Goal: Task Accomplishment & Management: Use online tool/utility

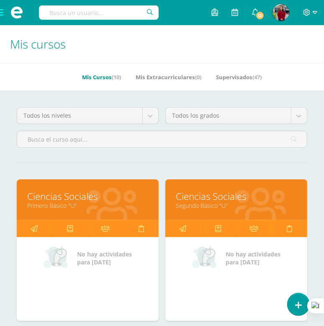
click at [288, 63] on div "Mis Cursos (10) Mis Extracurriculares (0) Supervisados (47)" at bounding box center [172, 76] width 344 height 27
click at [180, 53] on h1 "Mis cursos" at bounding box center [162, 44] width 304 height 38
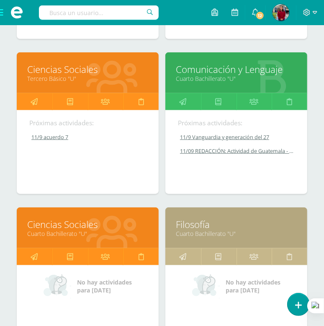
scroll to position [289, 0]
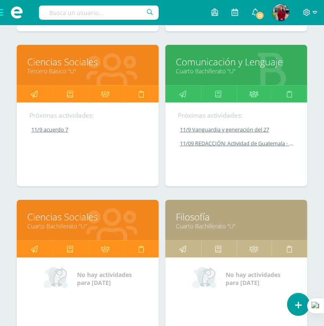
click at [252, 95] on icon at bounding box center [254, 94] width 9 height 16
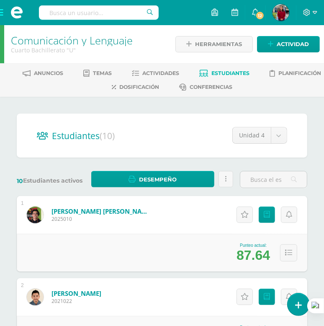
click at [2, 13] on span at bounding box center [17, 12] width 34 height 25
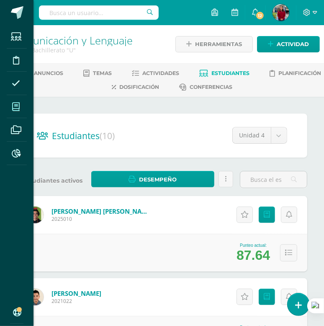
click at [17, 104] on icon at bounding box center [16, 107] width 8 height 8
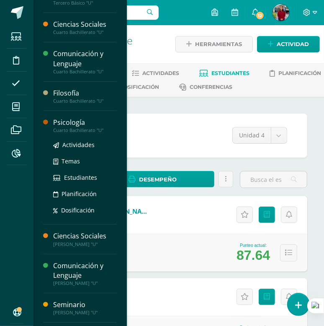
scroll to position [81, 0]
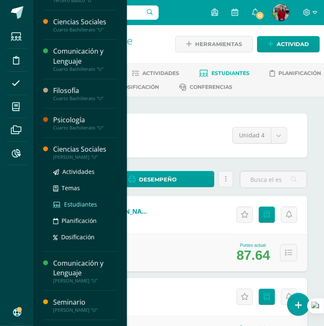
click at [73, 205] on span "Estudiantes" at bounding box center [80, 204] width 33 height 8
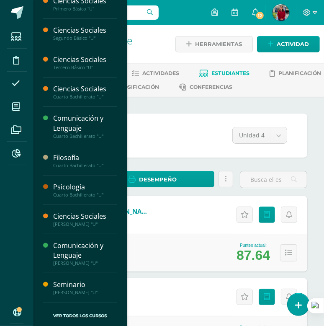
scroll to position [13, 0]
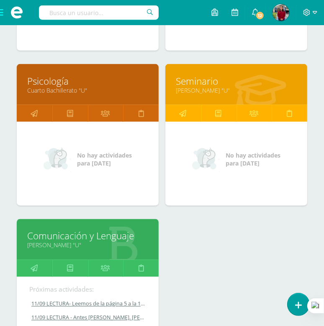
scroll to position [580, 0]
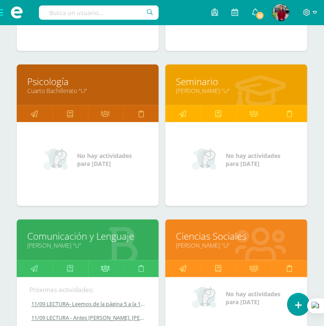
click at [108, 267] on icon at bounding box center [105, 269] width 9 height 16
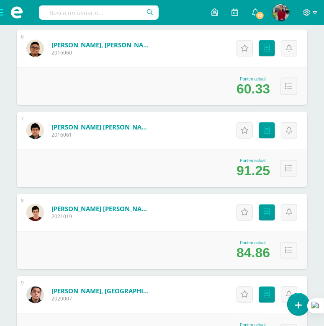
scroll to position [576, 0]
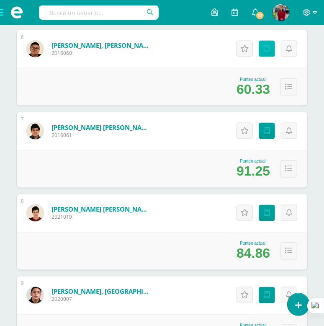
click at [268, 49] on icon at bounding box center [267, 48] width 6 height 7
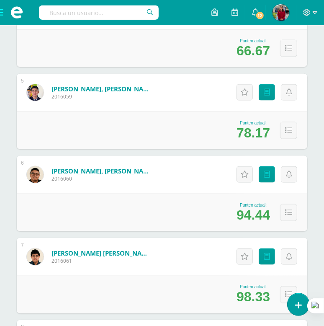
scroll to position [454, 0]
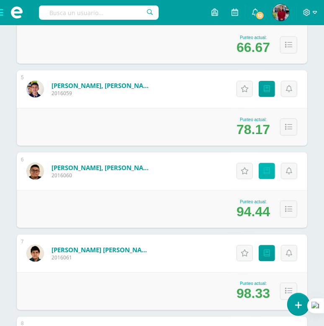
click at [266, 168] on icon at bounding box center [267, 171] width 6 height 7
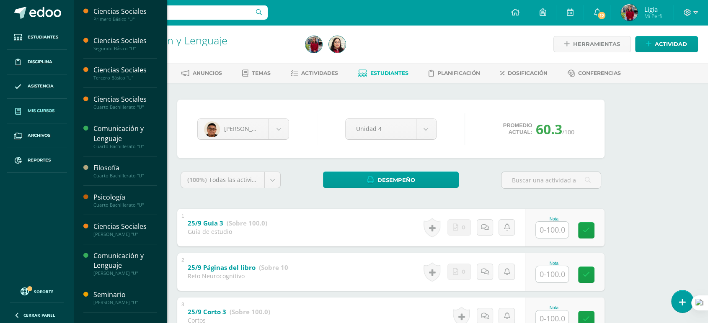
click at [46, 108] on span "Mis cursos" at bounding box center [41, 111] width 27 height 7
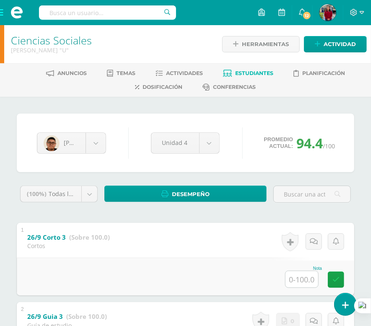
click at [214, 118] on div "José Garcia Carlos Aldana Francisco Álvarez Giovanni Bravo María Buezo Avi Dubó…" at bounding box center [185, 143] width 337 height 59
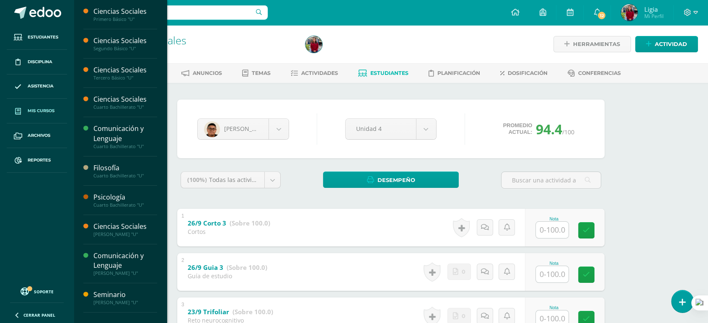
click at [42, 107] on link "Mis cursos" at bounding box center [37, 111] width 60 height 25
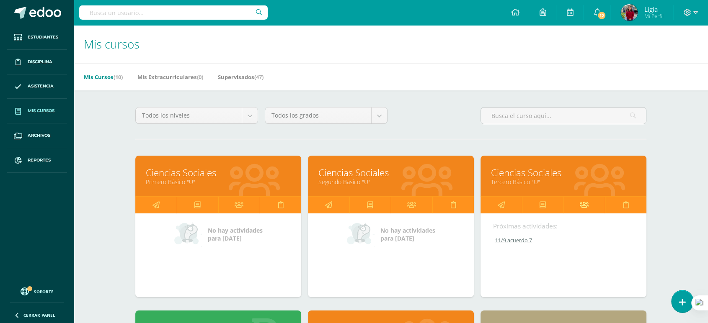
click at [579, 208] on link at bounding box center [583, 205] width 41 height 17
click at [340, 56] on h1 "Mis cursos" at bounding box center [391, 44] width 614 height 38
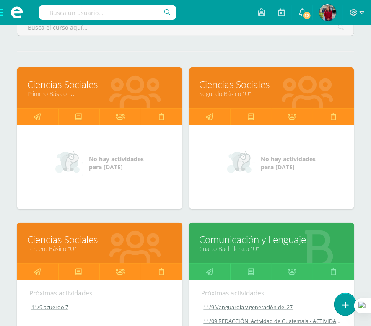
scroll to position [114, 0]
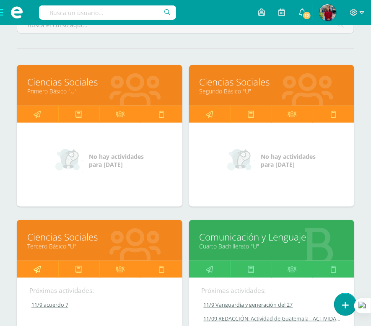
click at [35, 266] on icon at bounding box center [37, 269] width 7 height 16
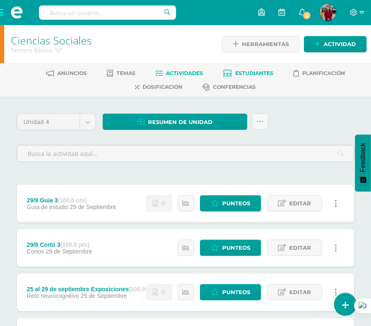
click at [255, 70] on span "Estudiantes" at bounding box center [254, 73] width 38 height 6
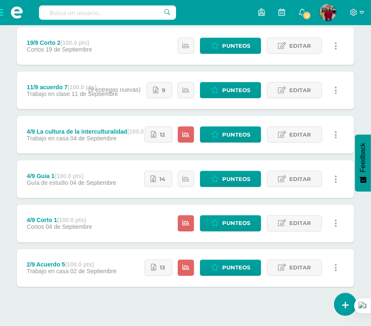
scroll to position [335, 0]
click at [207, 136] on link "Punteos" at bounding box center [230, 135] width 61 height 16
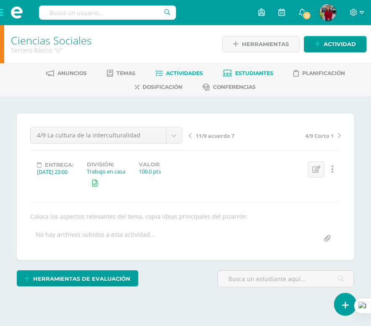
click at [254, 70] on span "Estudiantes" at bounding box center [254, 73] width 38 height 6
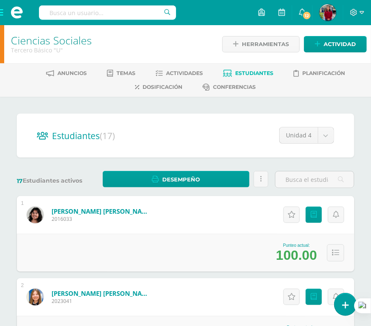
click at [312, 225] on div "Actitudinales Punteos" at bounding box center [312, 215] width 83 height 38
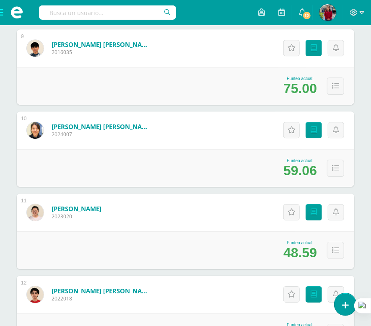
scroll to position [812, 0]
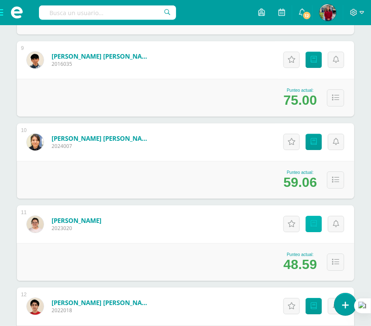
click at [315, 225] on icon at bounding box center [313, 223] width 6 height 7
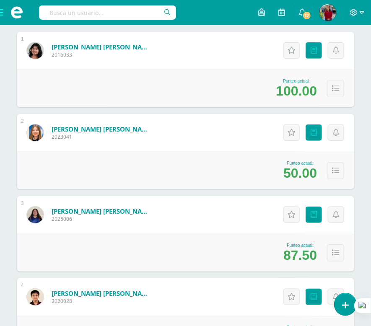
scroll to position [263, 0]
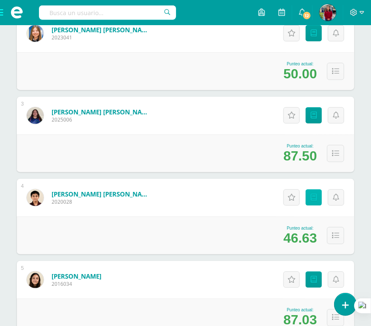
click at [311, 200] on link "Punteos" at bounding box center [313, 197] width 16 height 16
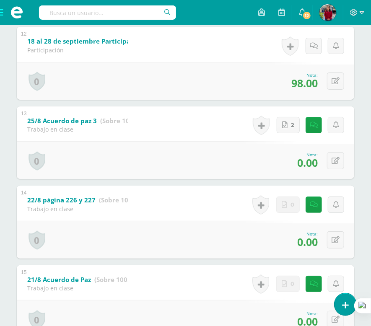
scroll to position [1061, 0]
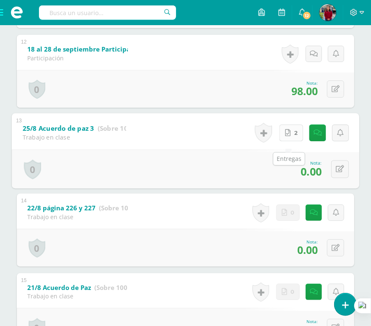
click at [287, 136] on icon at bounding box center [287, 132] width 5 height 7
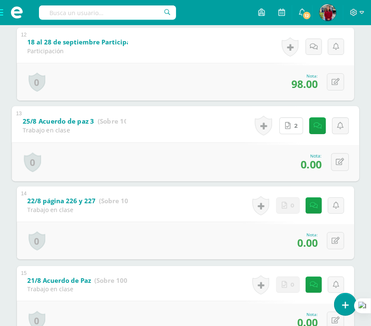
scroll to position [1050, 0]
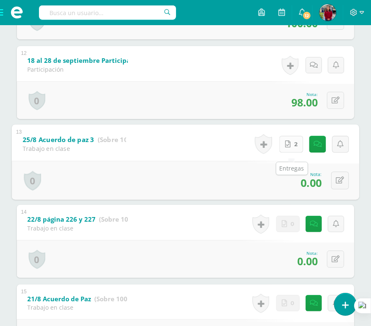
click at [288, 147] on icon at bounding box center [287, 143] width 5 height 7
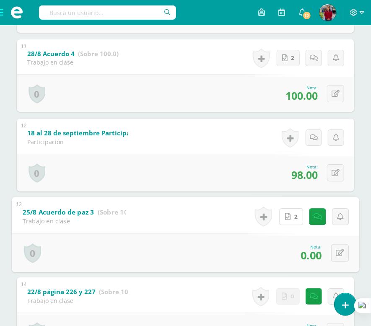
scroll to position [976, 0]
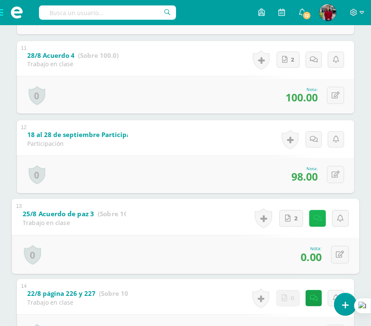
click at [318, 222] on icon at bounding box center [317, 217] width 8 height 7
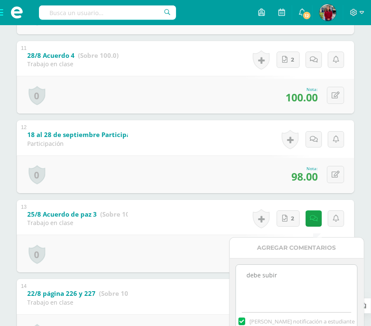
click at [246, 284] on textarea "debe subir" at bounding box center [296, 286] width 121 height 42
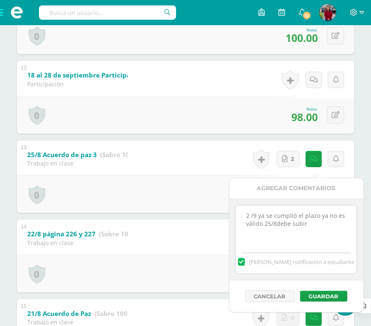
scroll to position [1036, 0]
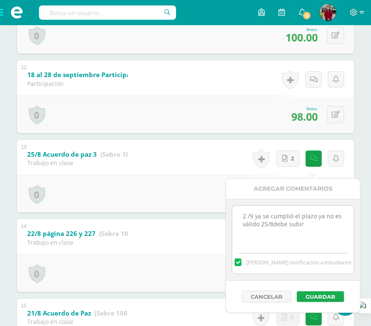
type textarea "2 /9 ya se cumplió el plazo ya no es válido 25/8debe subir"
click at [307, 293] on button "Guardar" at bounding box center [320, 296] width 47 height 11
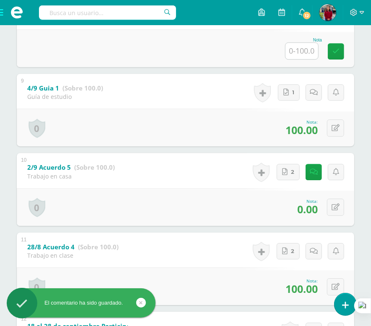
scroll to position [778, 0]
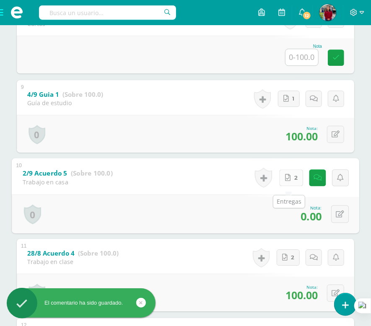
click at [294, 179] on span "2" at bounding box center [295, 178] width 3 height 16
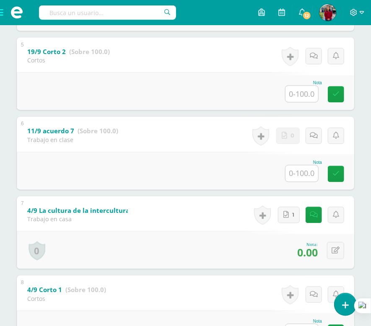
scroll to position [499, 0]
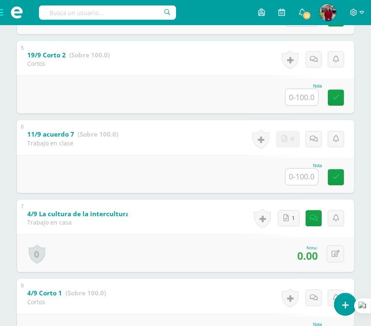
click at [290, 230] on div "Historial de actividad Andrés López ha subido image.jpg Sept. 11, 2025, 5:40 p.…" at bounding box center [298, 219] width 111 height 38
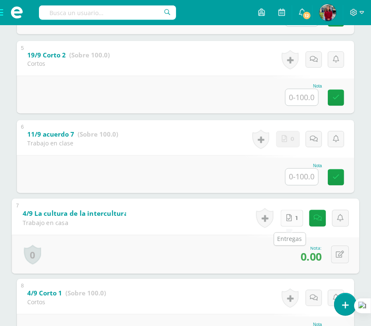
click at [288, 222] on icon at bounding box center [288, 217] width 5 height 7
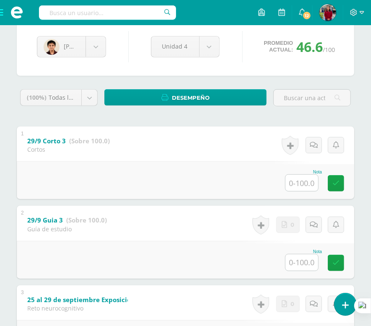
scroll to position [0, 0]
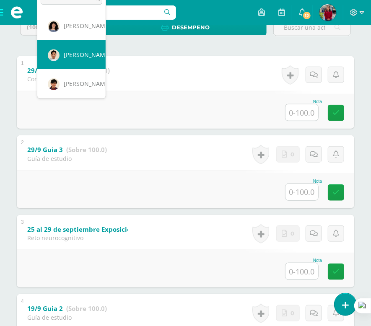
scroll to position [158, 0]
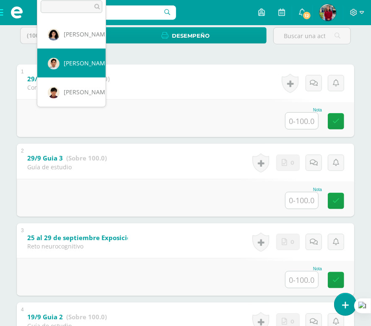
select select "203"
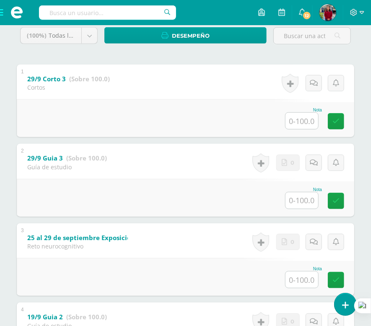
scroll to position [0, 0]
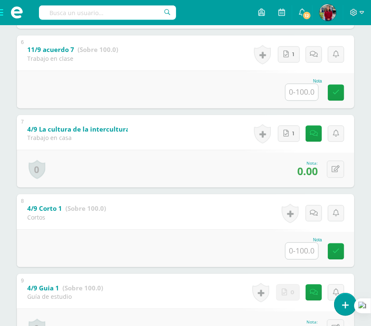
scroll to position [584, 0]
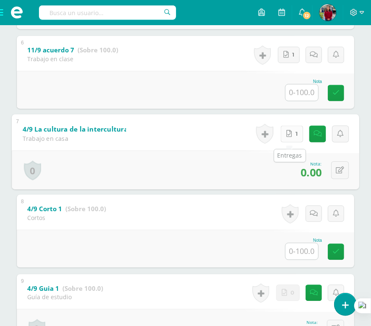
click at [290, 132] on link "1" at bounding box center [292, 133] width 23 height 17
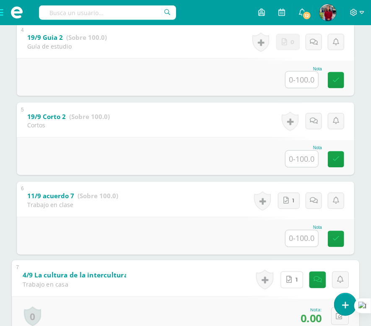
scroll to position [443, 0]
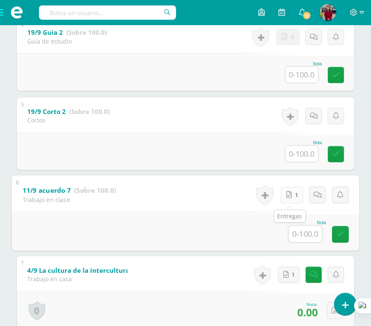
click at [285, 199] on link "1" at bounding box center [292, 195] width 23 height 17
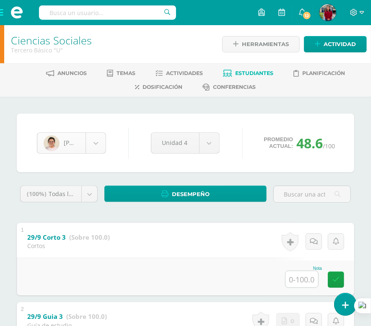
scroll to position [231, 0]
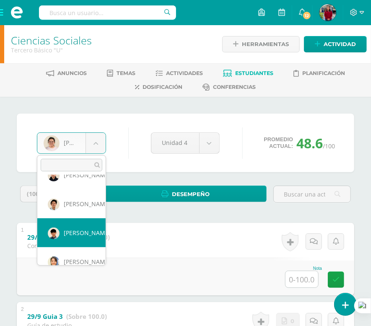
scroll to position [190, 0]
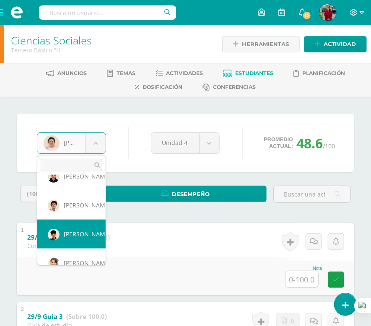
select select "412"
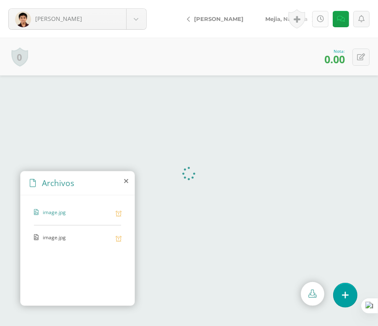
click at [322, 23] on link at bounding box center [320, 19] width 16 height 16
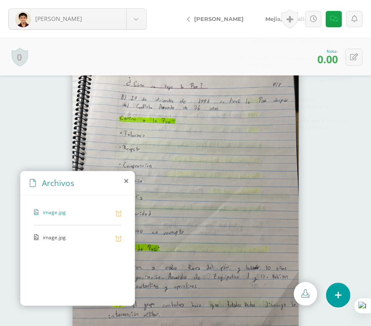
click at [352, 206] on div at bounding box center [185, 200] width 371 height 251
click at [314, 13] on link at bounding box center [313, 19] width 16 height 16
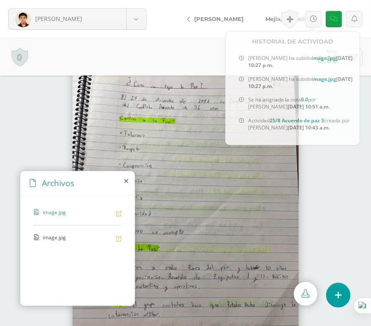
click at [318, 171] on div at bounding box center [185, 172] width 371 height 18
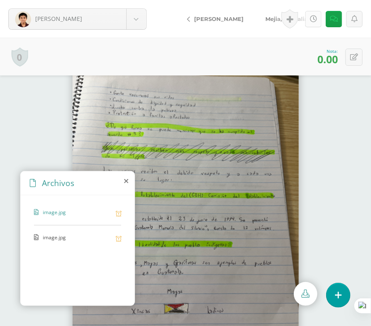
click at [320, 19] on link at bounding box center [313, 19] width 16 height 16
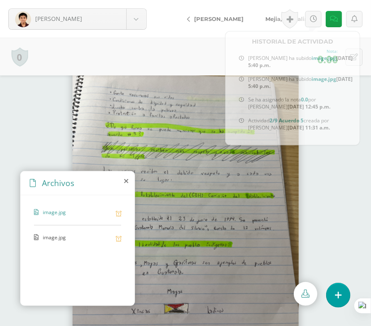
click at [328, 170] on div at bounding box center [185, 172] width 371 height 18
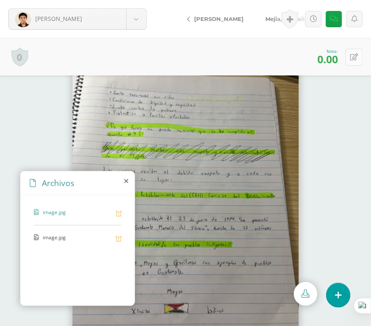
click at [355, 58] on icon at bounding box center [354, 57] width 8 height 7
type input "70"
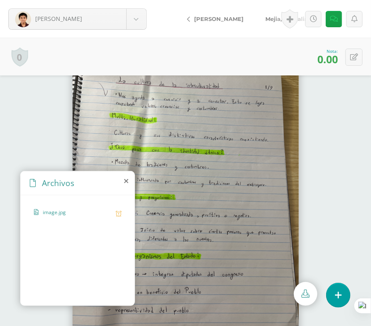
scroll to position [26, 0]
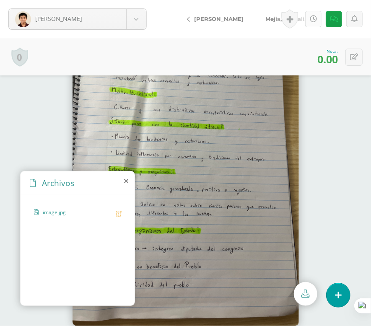
click at [312, 19] on icon at bounding box center [313, 18] width 7 height 7
drag, startPoint x: 213, startPoint y: 57, endPoint x: 354, endPoint y: 60, distance: 141.2
click at [354, 60] on div "0 Logros Logros obtenidos Aún no hay logros agregados Nota: 0.00" at bounding box center [185, 57] width 371 height 38
click at [354, 60] on button at bounding box center [353, 57] width 17 height 17
type input "70"
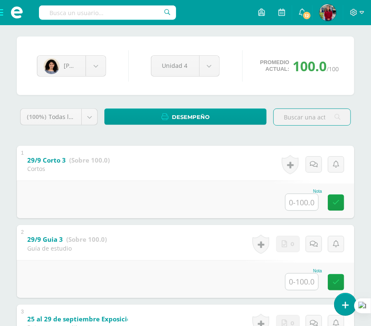
scroll to position [77, 0]
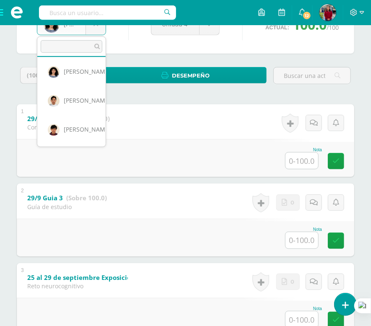
scroll to position [119, 0]
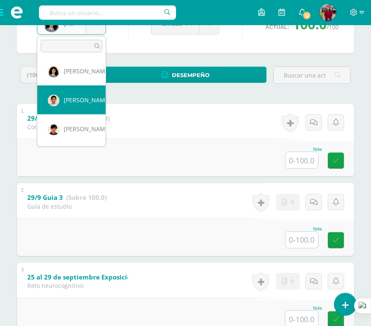
select select "204"
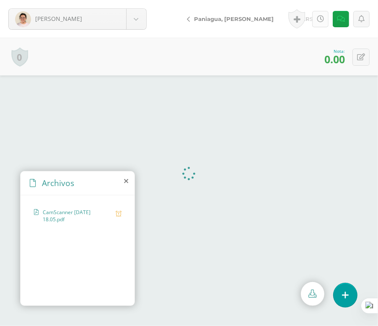
click at [318, 21] on icon at bounding box center [320, 18] width 7 height 7
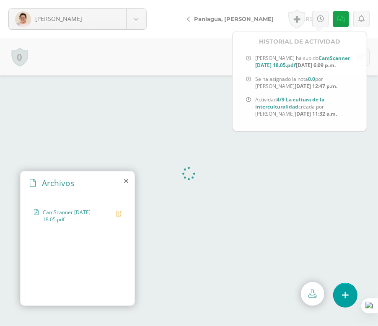
click at [199, 45] on div "0 Logros Logros obtenidos Aún no hay logros agregados Nota: 0.00" at bounding box center [189, 57] width 378 height 38
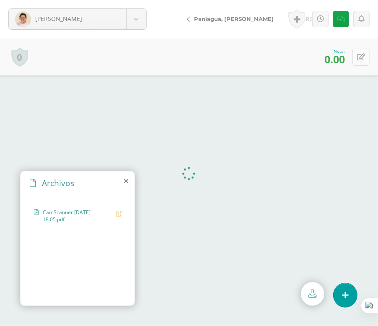
click at [356, 58] on button at bounding box center [360, 57] width 17 height 17
type input "70"
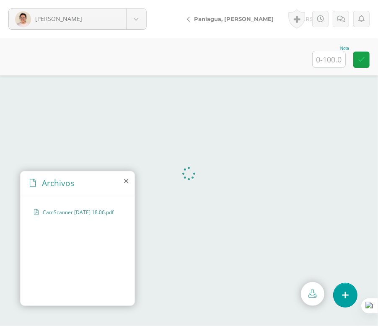
click at [328, 55] on input "text" at bounding box center [329, 59] width 33 height 16
type input "100"
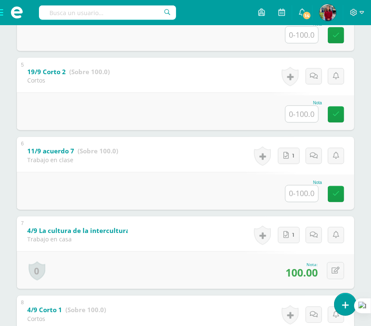
scroll to position [485, 0]
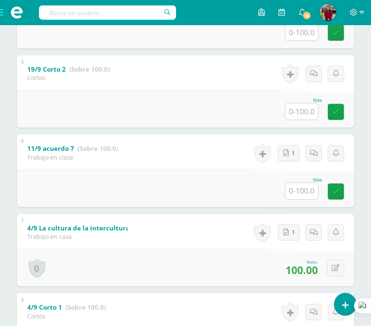
click at [225, 218] on div "7 4/9 La cultura de la interculturalidad (Sobre 100.0) Trabajo en casa Nota 100…" at bounding box center [185, 250] width 337 height 73
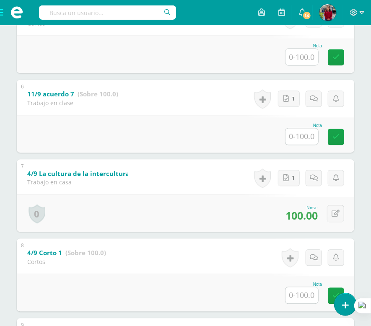
scroll to position [540, 0]
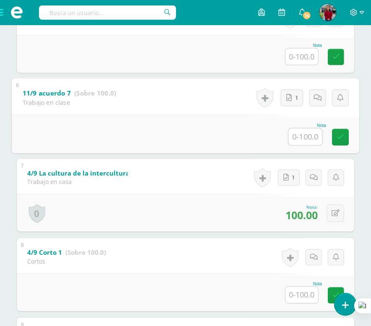
click at [305, 140] on input "text" at bounding box center [305, 137] width 34 height 17
type input "100"
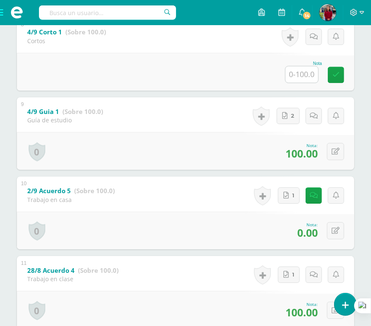
scroll to position [771, 0]
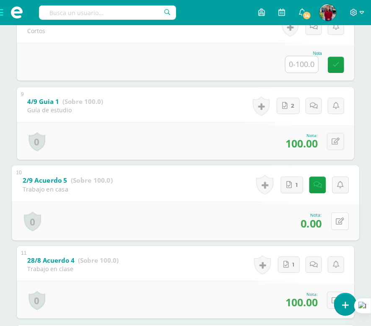
click at [338, 225] on icon at bounding box center [340, 220] width 8 height 7
type input "100"
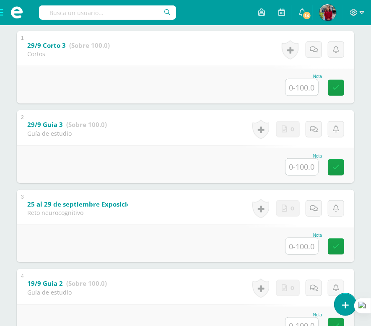
scroll to position [0, 0]
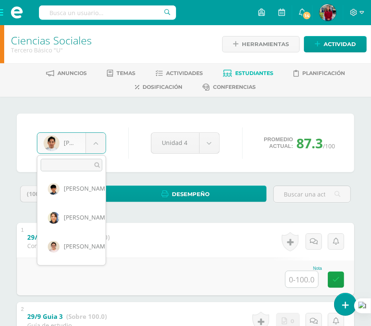
scroll to position [211, 0]
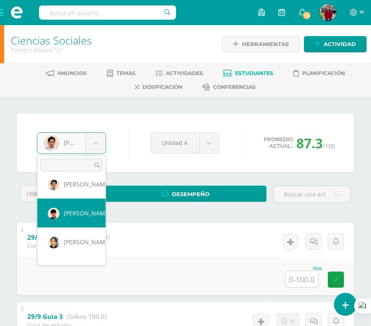
select select "201"
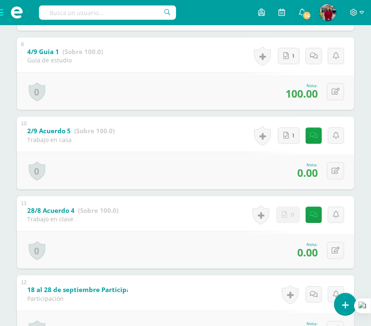
scroll to position [821, 0]
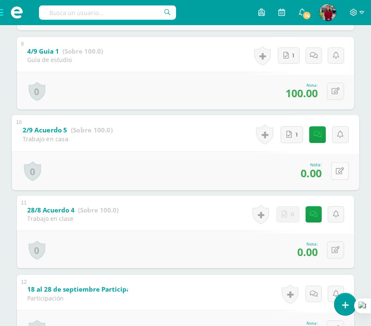
click at [328, 177] on div "0 [GEOGRAPHIC_DATA] Logros obtenidos Aún no hay logros agregados Nota: 0.00" at bounding box center [185, 170] width 347 height 39
click at [341, 174] on icon at bounding box center [340, 170] width 8 height 7
type input "100"
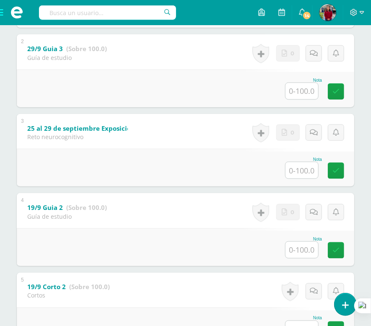
scroll to position [0, 0]
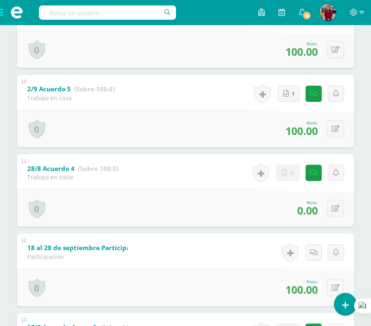
scroll to position [862, 0]
click at [340, 217] on button at bounding box center [335, 208] width 17 height 17
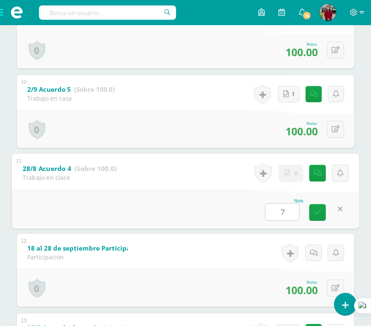
type input "70"
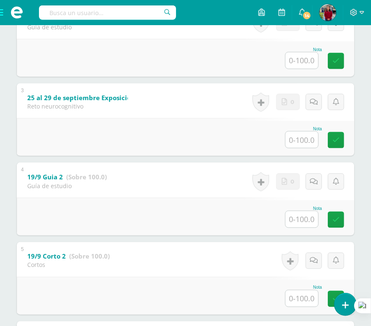
scroll to position [0, 0]
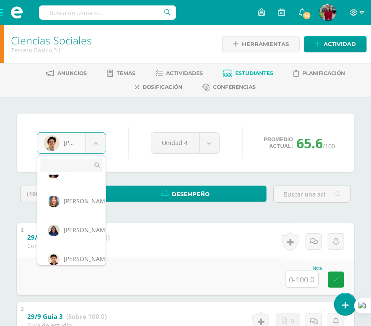
scroll to position [24, 0]
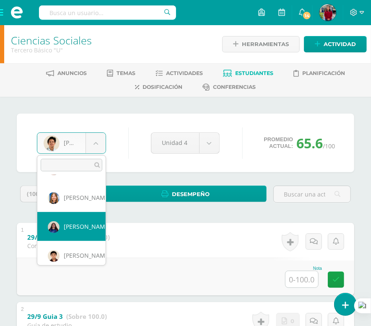
select select "594"
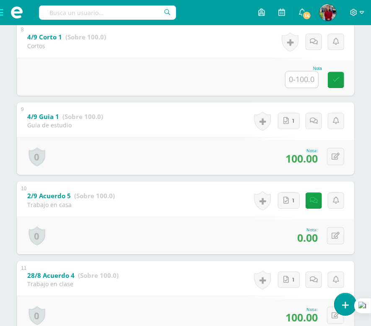
scroll to position [755, 0]
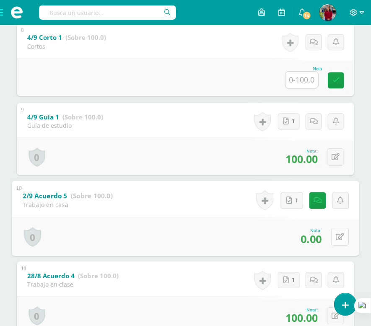
click at [333, 240] on button at bounding box center [340, 237] width 18 height 18
type input "0"
type input "100"
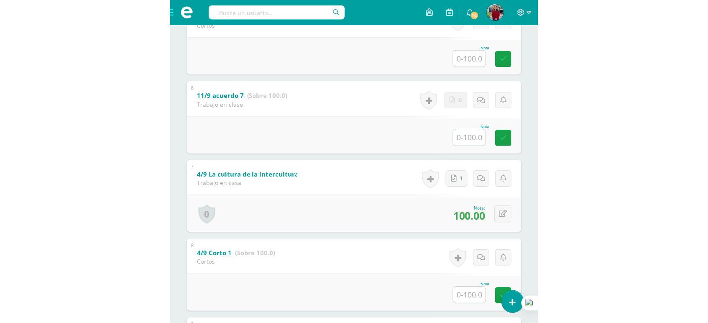
scroll to position [510, 0]
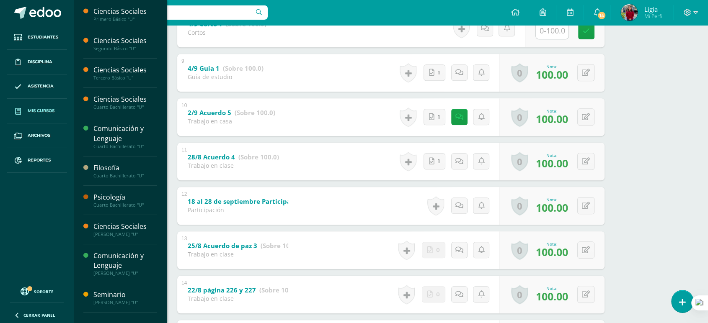
click at [46, 112] on span "Mis cursos" at bounding box center [41, 111] width 27 height 7
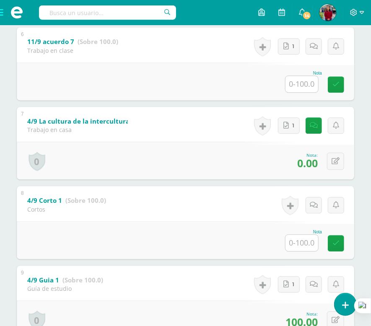
scroll to position [594, 0]
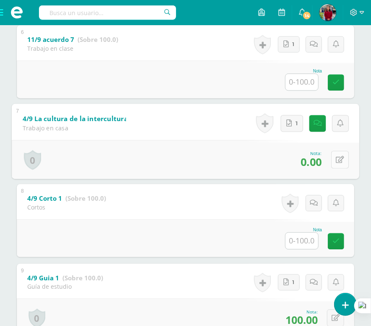
click at [336, 163] on icon at bounding box center [340, 159] width 8 height 7
type input "100"
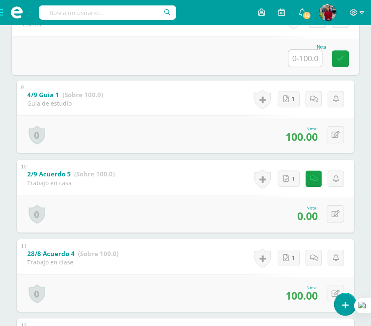
scroll to position [778, 0]
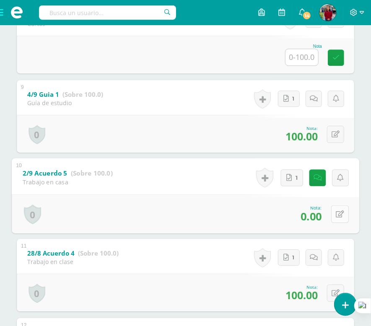
click at [336, 217] on icon at bounding box center [340, 213] width 8 height 7
type input "100"
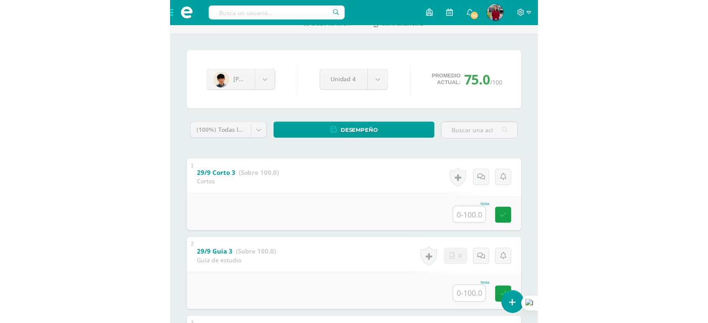
scroll to position [0, 0]
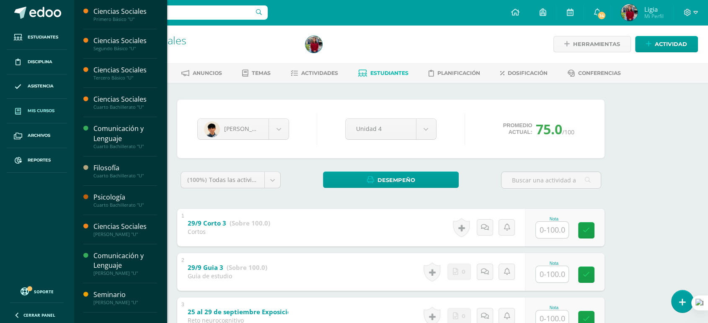
click at [47, 106] on link "Mis cursos" at bounding box center [37, 111] width 60 height 25
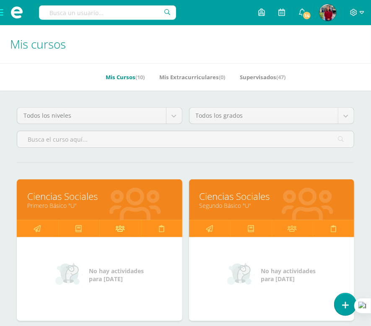
click at [116, 226] on icon at bounding box center [120, 228] width 9 height 16
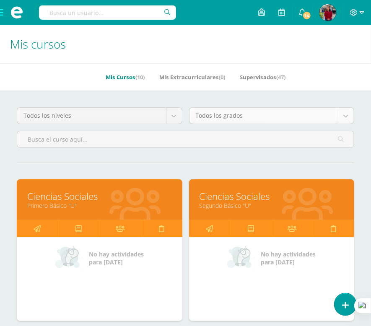
scroll to position [85, 0]
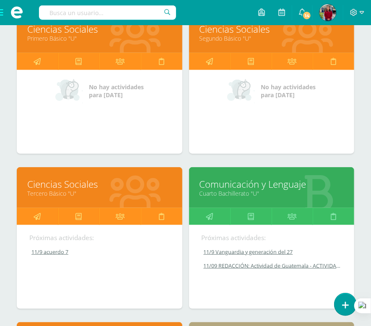
scroll to position [168, 0]
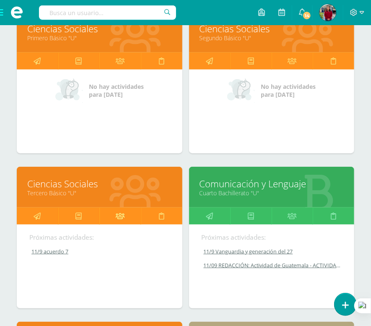
click at [124, 221] on icon at bounding box center [120, 216] width 9 height 16
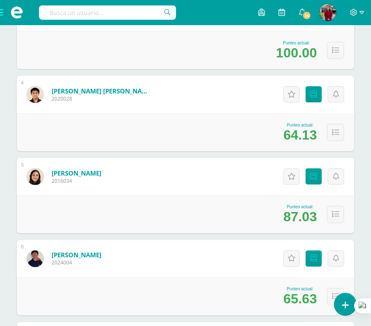
scroll to position [369, 0]
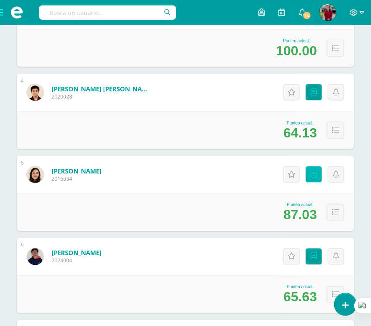
click at [315, 175] on icon at bounding box center [313, 174] width 6 height 7
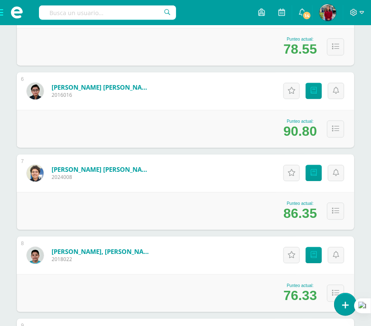
scroll to position [535, 0]
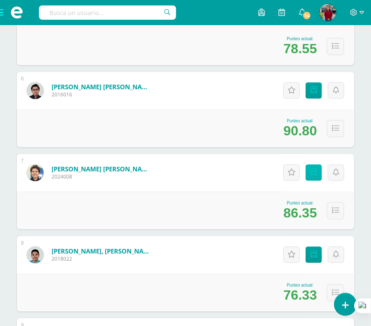
click at [316, 173] on icon at bounding box center [313, 172] width 6 height 7
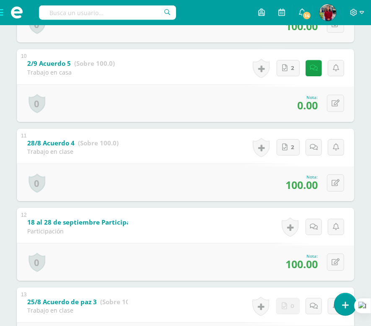
scroll to position [889, 0]
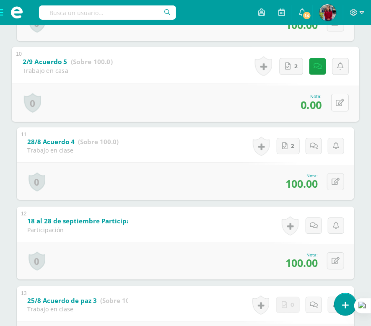
click at [336, 106] on icon at bounding box center [340, 102] width 8 height 7
type input "0"
type input "100"
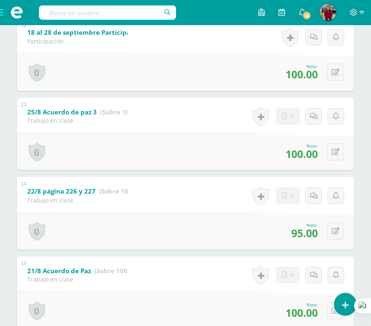
scroll to position [1147, 0]
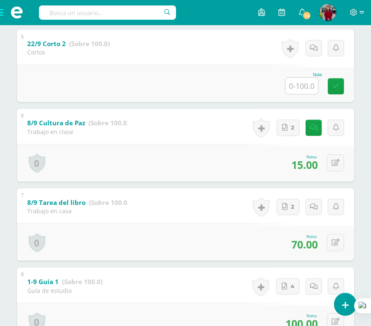
scroll to position [509, 0]
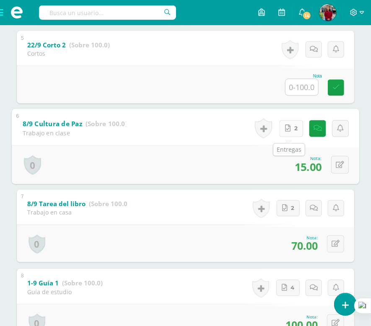
click at [289, 132] on link "2" at bounding box center [291, 128] width 24 height 17
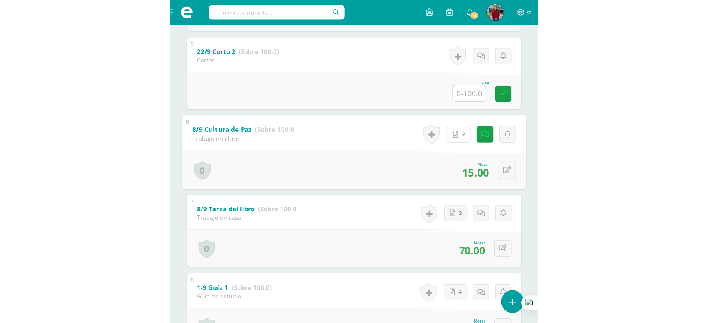
scroll to position [0, 0]
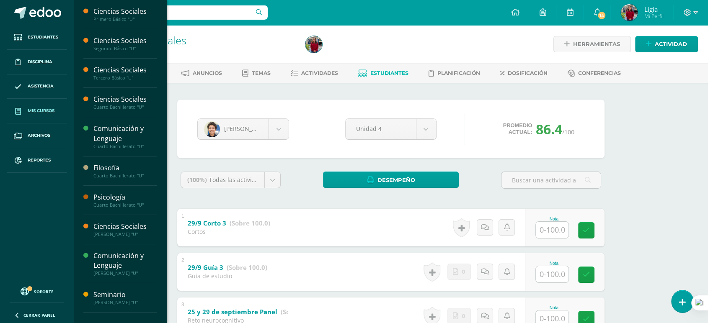
click at [49, 106] on link "Mis cursos" at bounding box center [37, 111] width 60 height 25
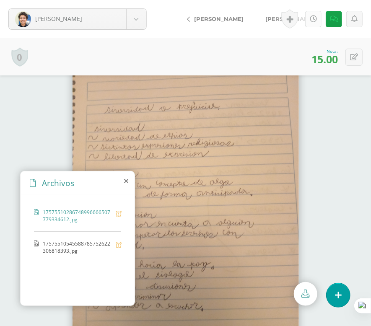
click at [314, 19] on icon at bounding box center [313, 18] width 7 height 7
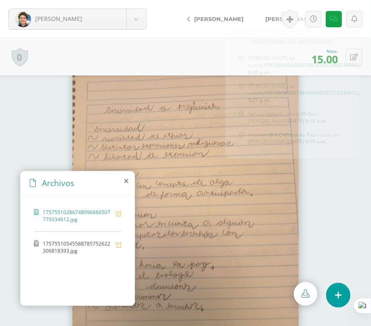
click at [258, 9] on link "[PERSON_NAME]" at bounding box center [291, 19] width 74 height 20
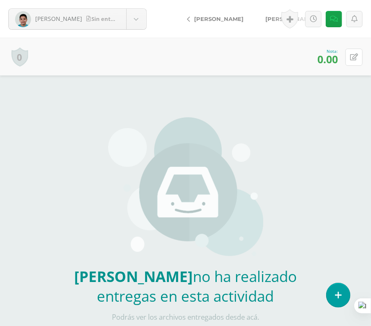
click at [354, 55] on icon at bounding box center [354, 57] width 8 height 7
type input "100"
click at [354, 55] on icon at bounding box center [354, 57] width 8 height 7
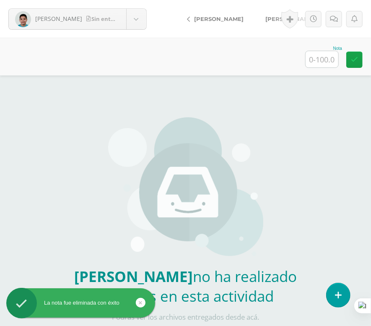
click at [214, 19] on span "[PERSON_NAME]" at bounding box center [218, 18] width 49 height 7
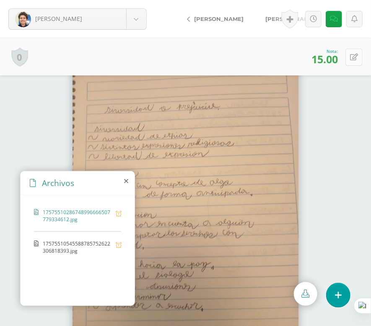
click at [358, 58] on button at bounding box center [353, 57] width 17 height 17
type input "100"
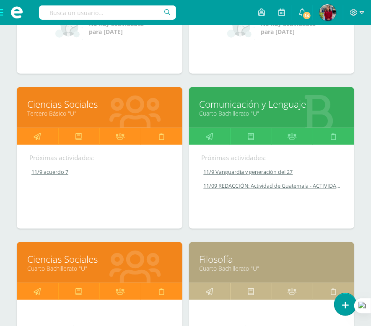
scroll to position [244, 0]
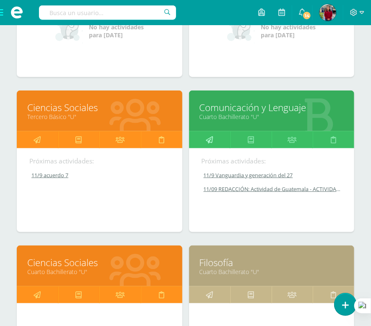
click at [213, 137] on link at bounding box center [209, 140] width 41 height 17
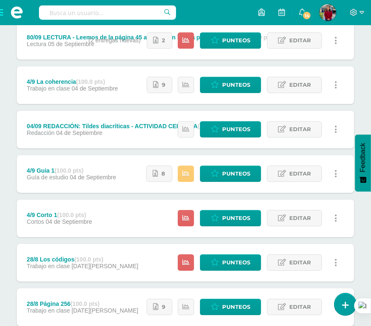
scroll to position [742, 0]
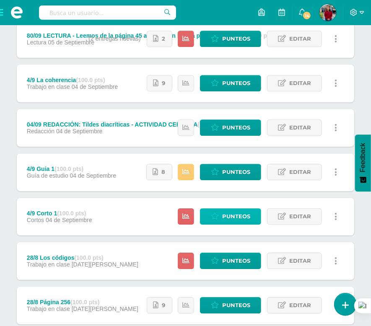
click at [230, 214] on span "Punteos" at bounding box center [236, 216] width 28 height 15
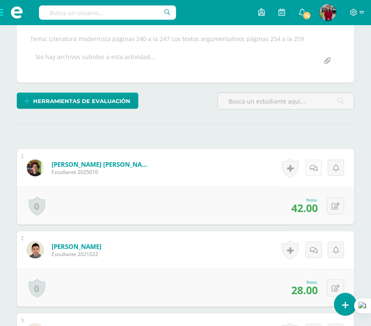
scroll to position [164, 0]
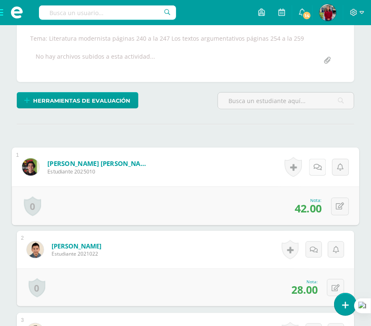
click at [314, 169] on icon at bounding box center [317, 166] width 8 height 7
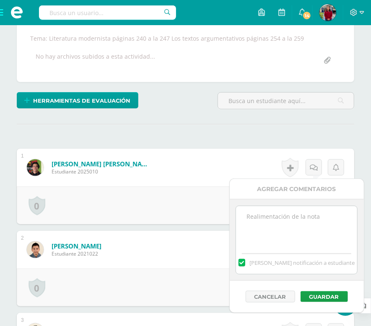
click at [292, 234] on textarea at bounding box center [296, 227] width 121 height 42
type textarea "nota incial 42 PMA 52"
click at [332, 296] on button "Guardar" at bounding box center [323, 296] width 47 height 11
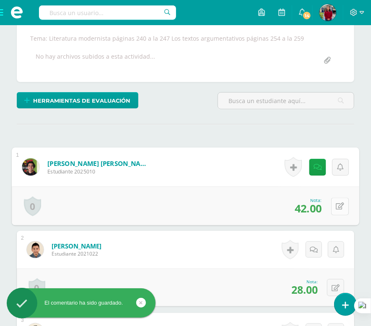
click at [335, 201] on button at bounding box center [340, 206] width 18 height 18
type input "52"
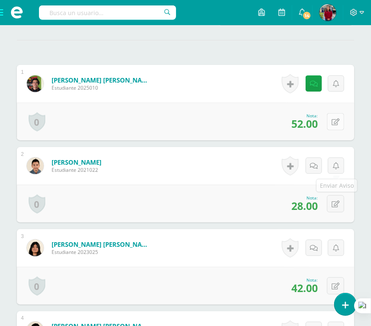
scroll to position [249, 0]
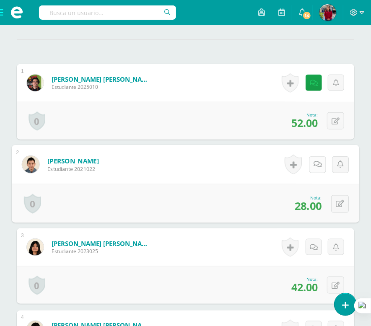
click at [315, 168] on link at bounding box center [317, 164] width 17 height 17
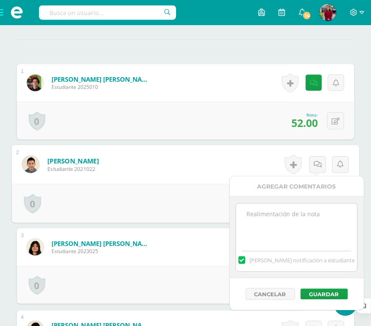
click at [300, 225] on textarea at bounding box center [296, 225] width 121 height 42
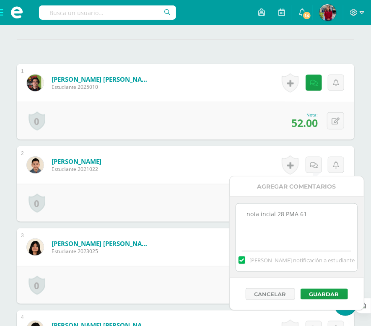
click at [265, 212] on textarea "nota incial 28 PMA 61" at bounding box center [296, 225] width 121 height 42
type textarea "nota inicial 28 PMA 61"
click at [325, 291] on button "Guardar" at bounding box center [323, 294] width 47 height 11
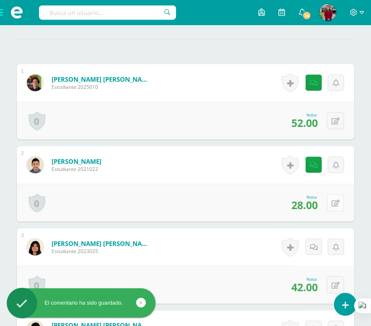
click at [335, 195] on button at bounding box center [335, 202] width 17 height 17
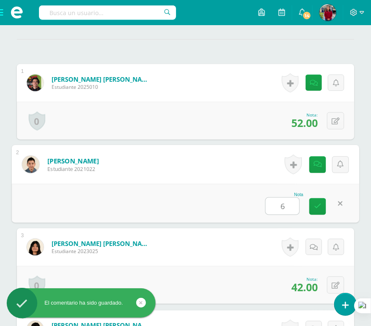
type input "61"
click at [312, 208] on link at bounding box center [317, 206] width 17 height 17
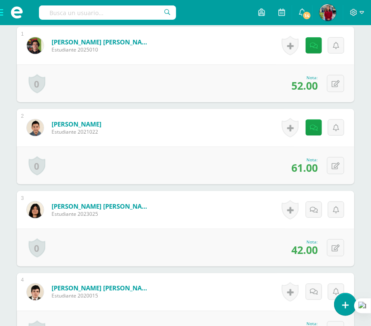
scroll to position [285, 0]
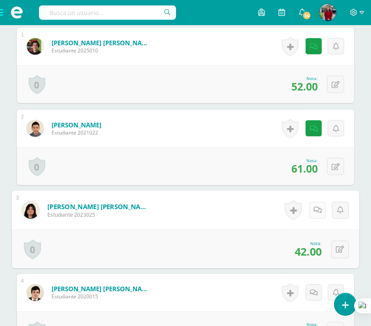
click at [312, 208] on link at bounding box center [317, 210] width 17 height 17
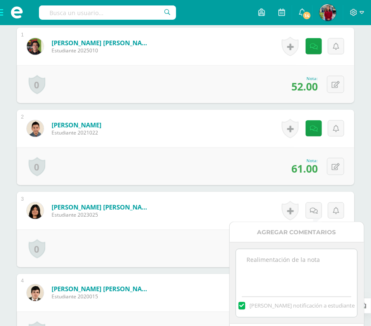
click at [298, 249] on textarea at bounding box center [296, 270] width 121 height 42
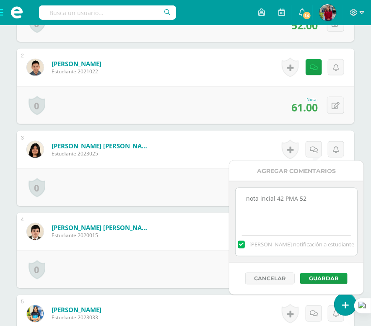
scroll to position [348, 0]
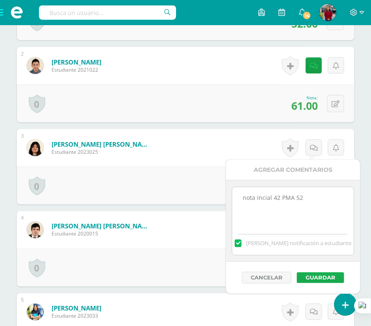
type textarea "nota incial 42 PMA 52"
click at [314, 276] on button "Guardar" at bounding box center [320, 277] width 47 height 11
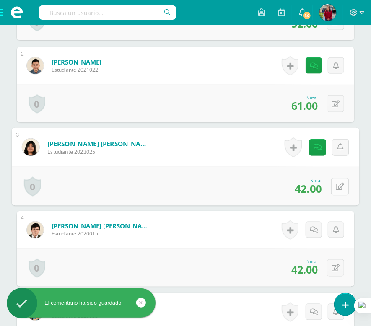
click at [334, 192] on button at bounding box center [340, 187] width 18 height 18
type input "52"
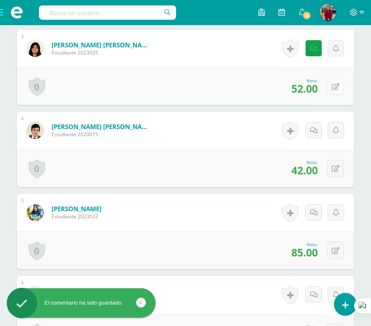
scroll to position [449, 0]
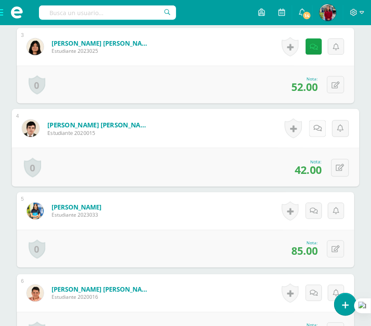
click at [313, 128] on link at bounding box center [317, 128] width 17 height 17
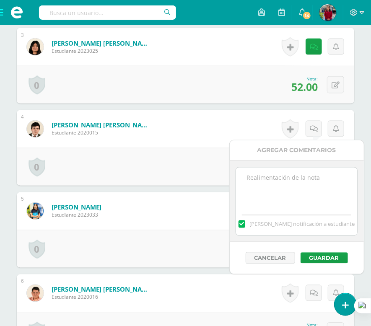
click at [289, 211] on div "[PERSON_NAME] notificación a estudiante" at bounding box center [296, 222] width 121 height 26
click at [292, 194] on textarea at bounding box center [296, 189] width 121 height 42
type textarea "nota inicial 42 PMA 43"
click at [317, 257] on button "Guardar" at bounding box center [323, 258] width 47 height 11
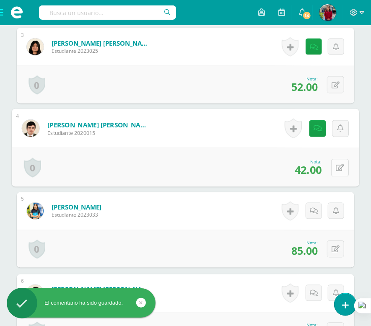
click at [336, 162] on button at bounding box center [340, 168] width 18 height 18
type input "43"
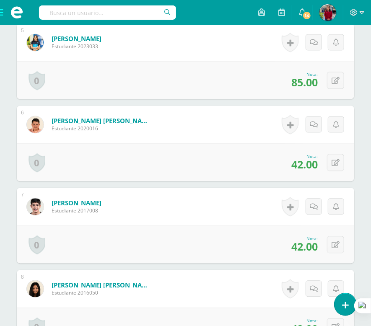
scroll to position [624, 0]
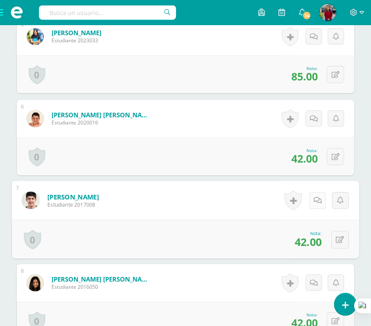
click at [314, 204] on link at bounding box center [317, 200] width 17 height 17
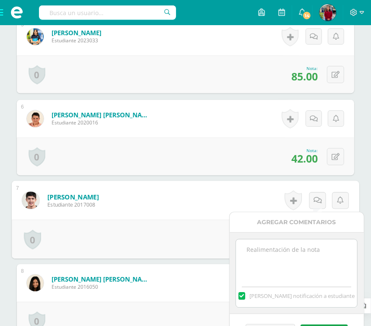
click at [302, 264] on textarea at bounding box center [296, 260] width 121 height 42
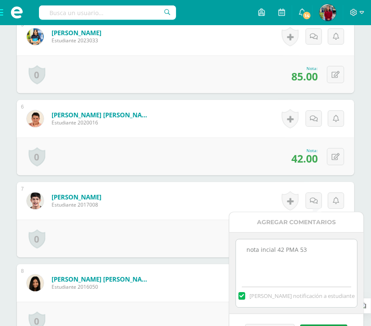
scroll to position [686, 0]
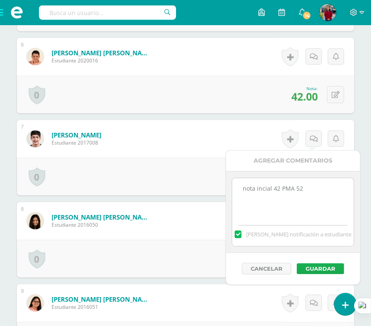
type textarea "nota incial 42 PMA 52"
click at [312, 271] on button "Guardar" at bounding box center [320, 268] width 47 height 11
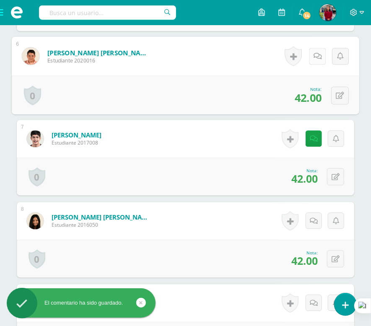
click at [312, 54] on link at bounding box center [317, 56] width 17 height 17
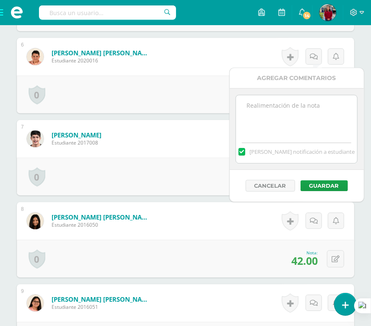
click at [286, 112] on textarea at bounding box center [296, 116] width 121 height 42
click at [265, 105] on textarea "nota incial 42 PMA 52" at bounding box center [296, 116] width 121 height 42
type textarea "nota inicial 42 PMA 52"
click at [318, 180] on button "Guardar" at bounding box center [323, 185] width 47 height 11
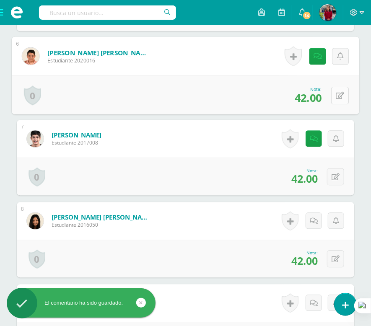
click at [337, 90] on button at bounding box center [340, 95] width 18 height 18
type input "52"
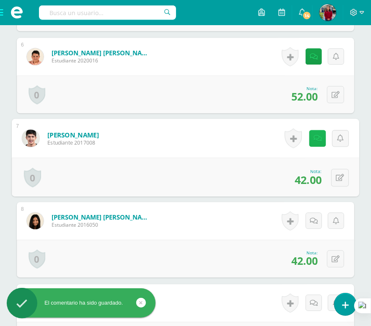
click at [316, 139] on icon at bounding box center [317, 137] width 8 height 7
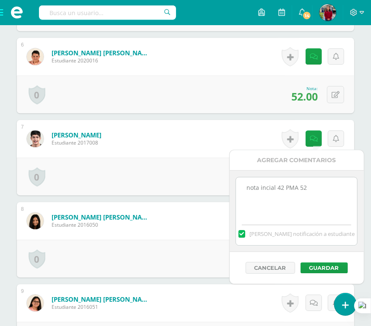
drag, startPoint x: 311, startPoint y: 187, endPoint x: 176, endPoint y: 207, distance: 136.7
type textarea "PMA 0"
click at [322, 269] on button "Guardar" at bounding box center [323, 267] width 47 height 11
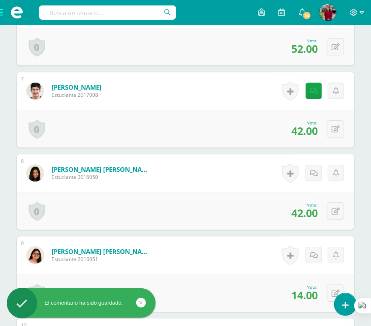
scroll to position [739, 0]
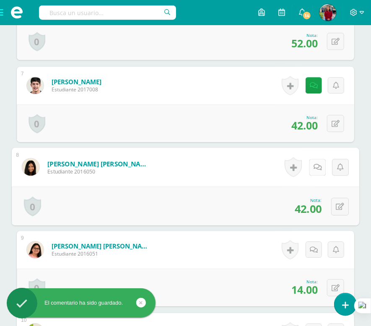
click at [313, 170] on link at bounding box center [317, 167] width 17 height 17
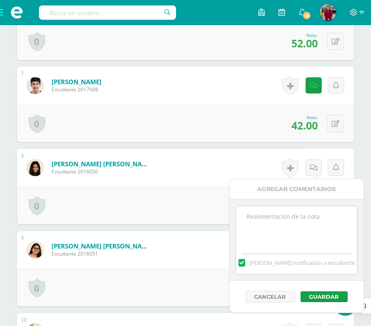
click at [288, 228] on textarea at bounding box center [296, 227] width 121 height 42
type textarea "nota incial 42 PMA 52"
click at [326, 296] on button "Guardar" at bounding box center [323, 296] width 47 height 11
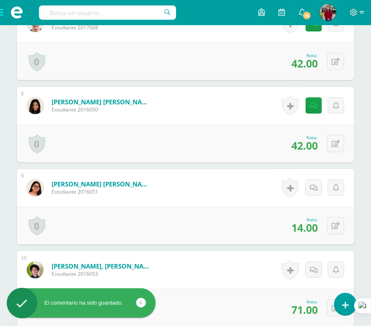
scroll to position [812, 0]
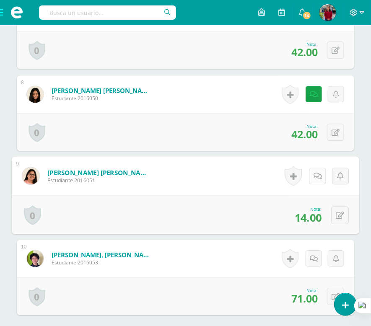
click at [311, 179] on link at bounding box center [317, 176] width 17 height 17
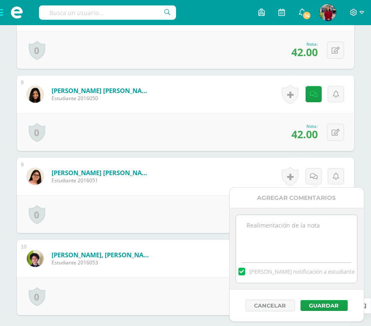
click at [284, 244] on textarea at bounding box center [296, 236] width 121 height 42
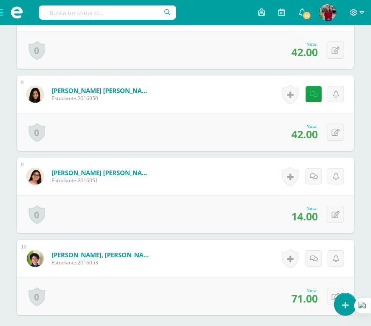
click at [202, 168] on form "Ramírez Hernández, Victoria Sofía Estudiante 2016051 Nota 14.00 0 Logros Logros…" at bounding box center [185, 177] width 337 height 38
click at [310, 180] on link at bounding box center [313, 176] width 16 height 16
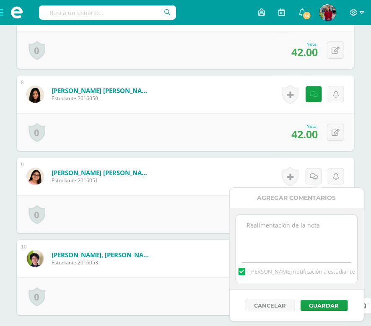
click at [287, 256] on textarea at bounding box center [296, 236] width 121 height 42
type textarea "nota inicial 14 PMA 35"
click at [324, 302] on button "Guardar" at bounding box center [323, 305] width 47 height 11
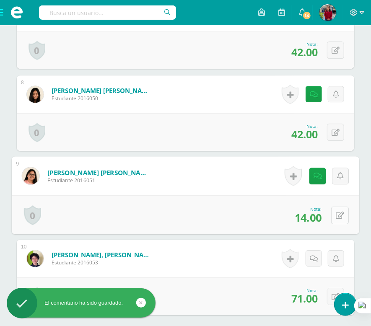
click at [337, 214] on icon at bounding box center [340, 215] width 8 height 7
type input "35"
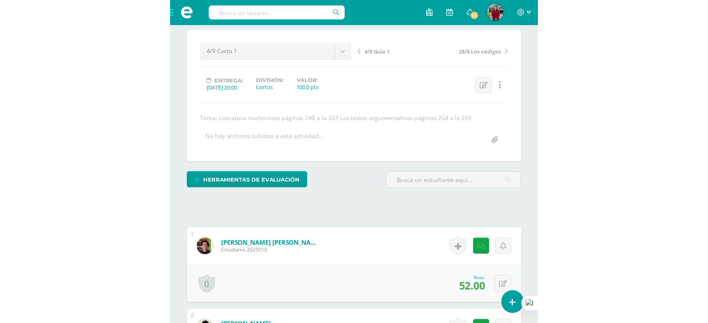
scroll to position [0, 0]
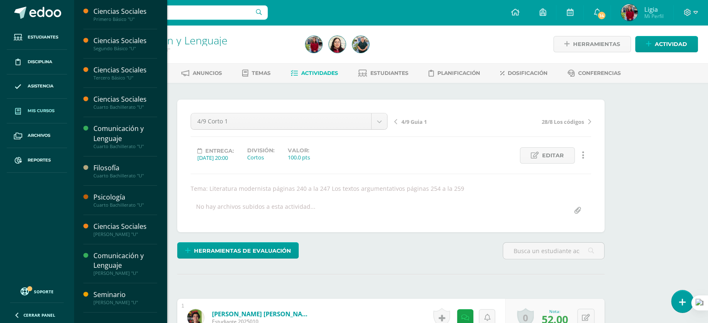
click at [39, 110] on span "Mis cursos" at bounding box center [41, 111] width 27 height 7
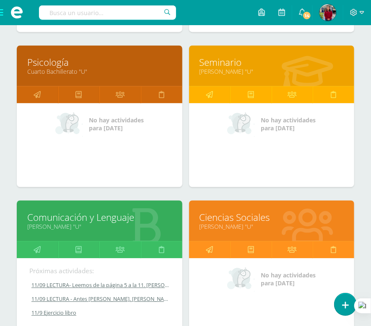
scroll to position [684, 0]
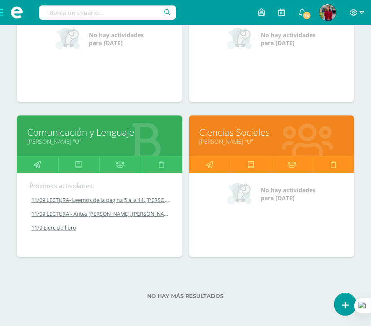
click at [39, 163] on icon at bounding box center [37, 164] width 7 height 16
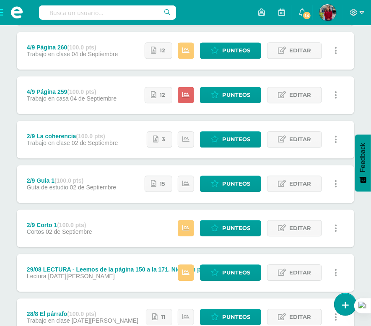
scroll to position [731, 0]
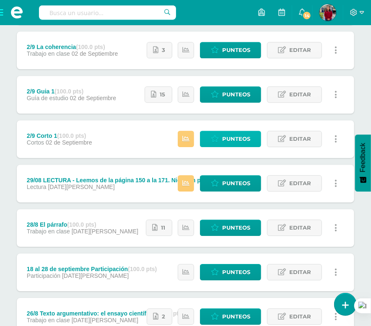
click at [224, 140] on span "Punteos" at bounding box center [236, 138] width 28 height 15
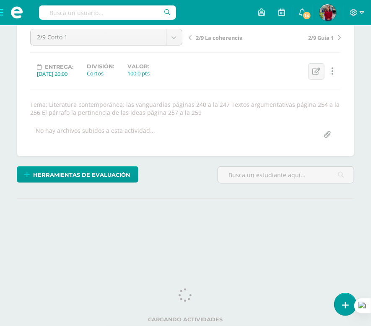
click at [191, 168] on div "Herramientas de evaluación Lista de cotejo Escala de valoración Puntos Extra Su…" at bounding box center [113, 178] width 201 height 24
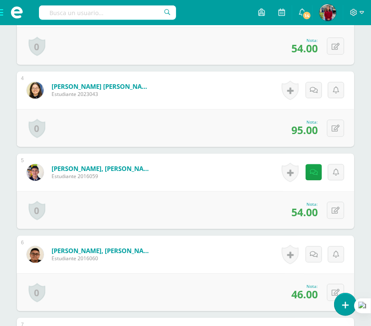
scroll to position [496, 0]
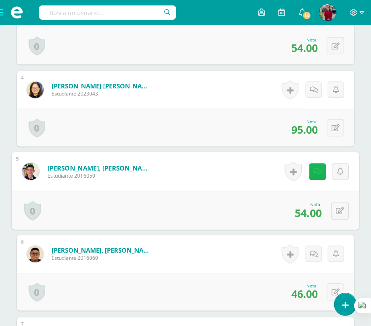
click at [312, 176] on link at bounding box center [317, 171] width 17 height 17
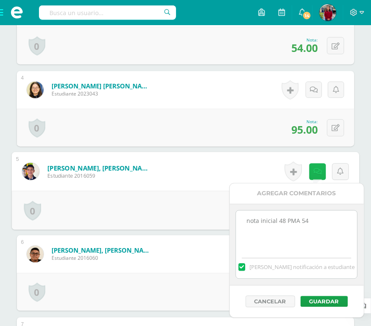
scroll to position [496, 0]
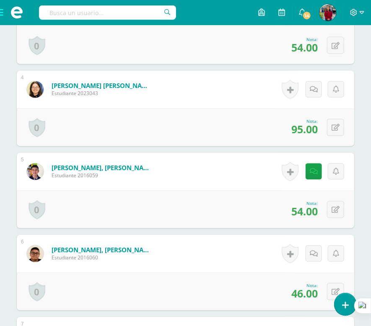
click at [231, 173] on form "[PERSON_NAME], [PERSON_NAME] Estudiante 2016059 Nota 54.00 0 [GEOGRAPHIC_DATA] …" at bounding box center [185, 172] width 337 height 38
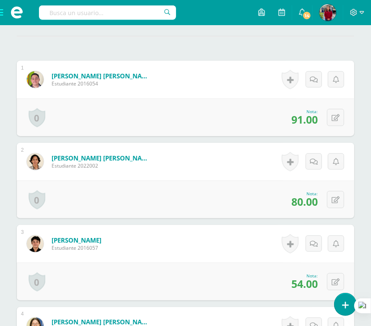
scroll to position [260, 0]
